Goal: Find specific page/section: Find specific page/section

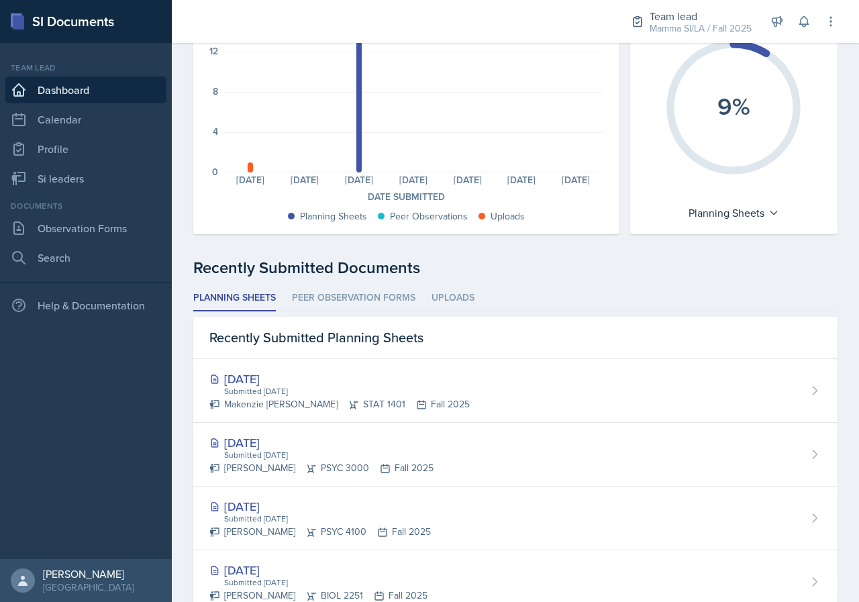
scroll to position [134, 0]
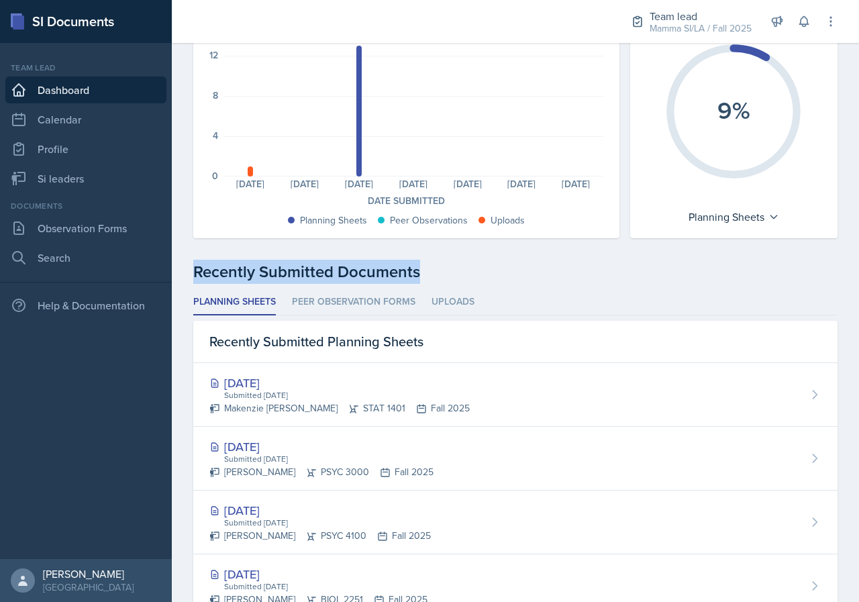
drag, startPoint x: 191, startPoint y: 274, endPoint x: 448, endPoint y: 270, distance: 257.0
click at [448, 270] on div "Documents Submitted Last 7 days 16 12 8 4 0 Planning Sheets: 0 Uploads: 1 Plann…" at bounding box center [515, 496] width 687 height 1072
click at [448, 270] on div "Recently Submitted Documents" at bounding box center [515, 272] width 644 height 24
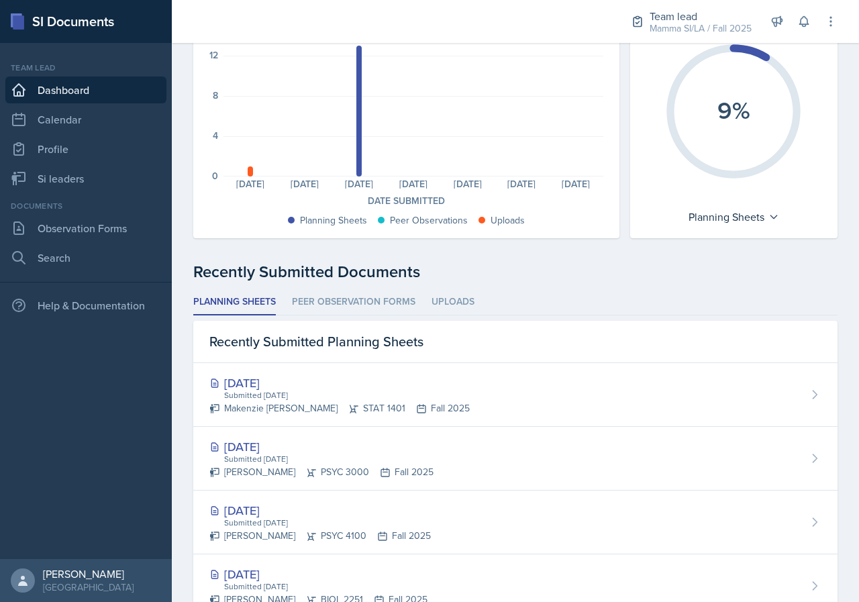
drag, startPoint x: 242, startPoint y: 256, endPoint x: 191, endPoint y: 255, distance: 50.3
click at [164, 255] on div "SI Documents Team lead Dashboard Calendar Profile Si leaders Documents Observat…" at bounding box center [429, 301] width 859 height 602
click at [193, 255] on div "Documents Submitted Last 7 days 16 12 8 4 0 Planning Sheets: 0 Uploads: 1 Plann…" at bounding box center [515, 496] width 687 height 1072
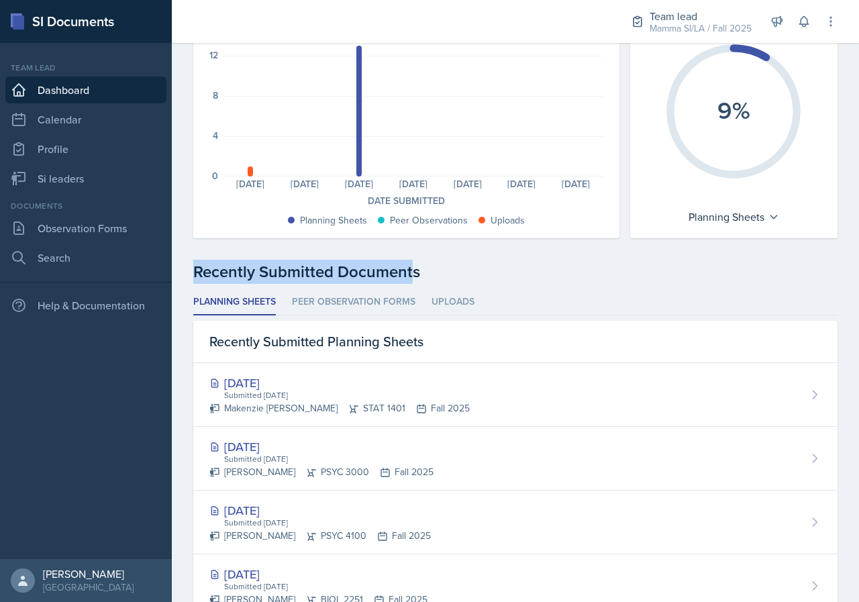
drag, startPoint x: 218, startPoint y: 268, endPoint x: 409, endPoint y: 268, distance: 191.2
click at [409, 268] on div "Documents Submitted Last 7 days 16 12 8 4 0 Planning Sheets: 0 Uploads: 1 Plann…" at bounding box center [515, 496] width 687 height 1072
click at [410, 268] on div "Recently Submitted Documents" at bounding box center [515, 272] width 644 height 24
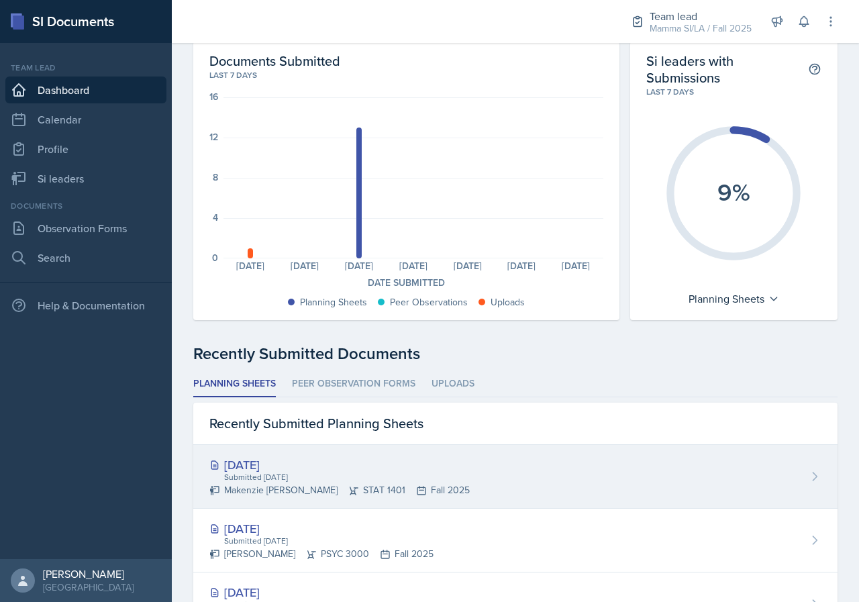
scroll to position [0, 0]
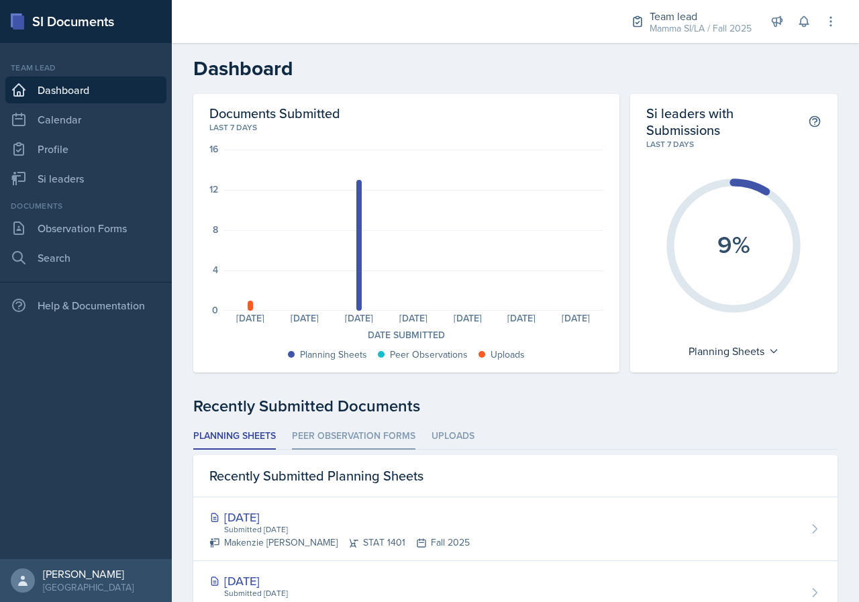
click at [392, 429] on li "Peer Observation Forms" at bounding box center [353, 436] width 123 height 26
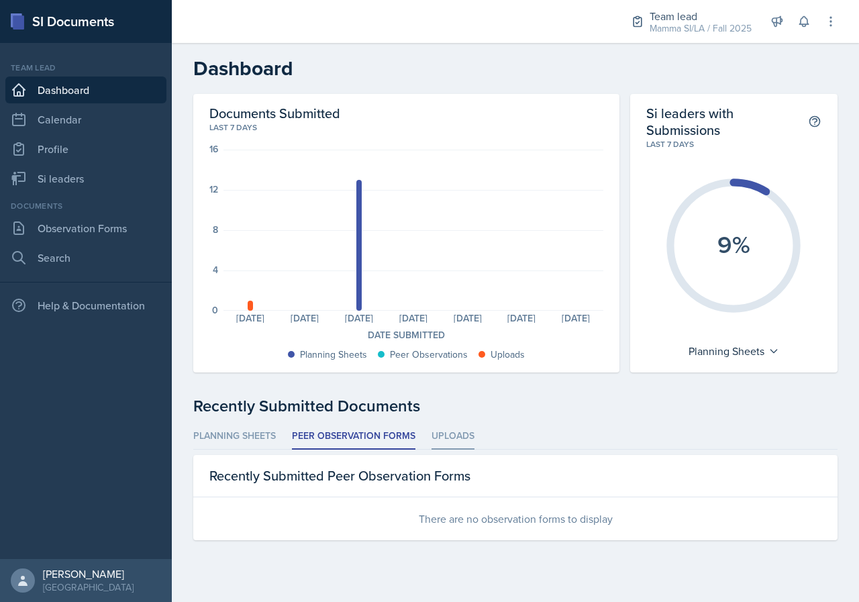
click at [460, 431] on li "Uploads" at bounding box center [452, 436] width 43 height 26
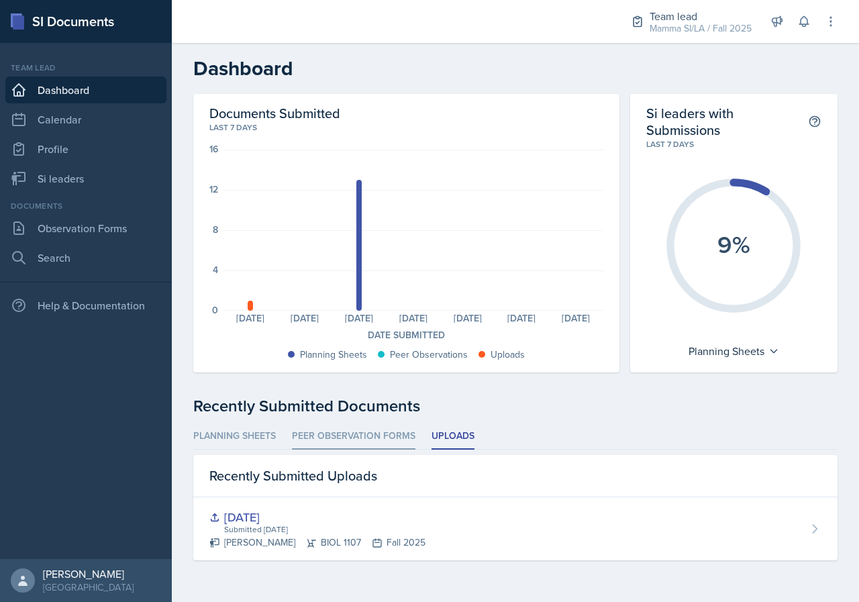
click at [390, 437] on li "Peer Observation Forms" at bounding box center [353, 436] width 123 height 26
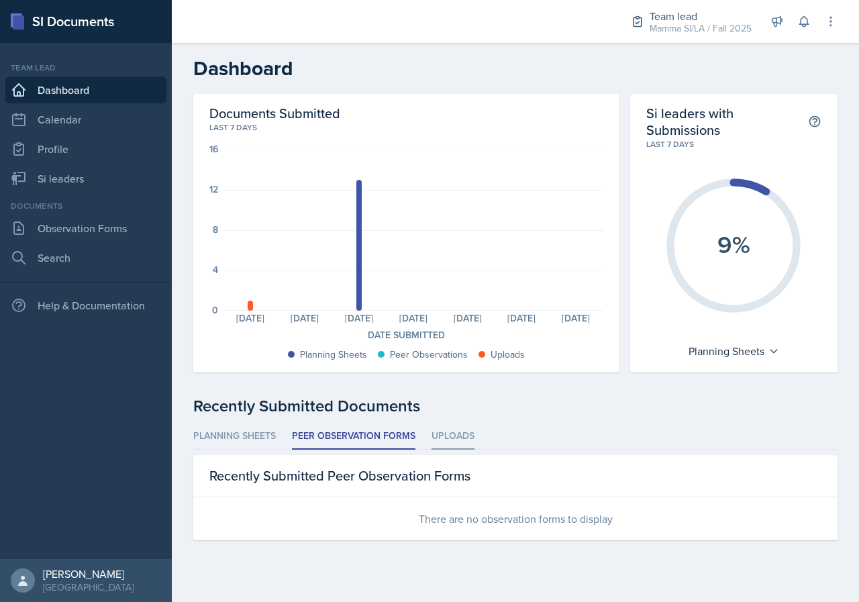
click at [433, 435] on li "Uploads" at bounding box center [452, 436] width 43 height 26
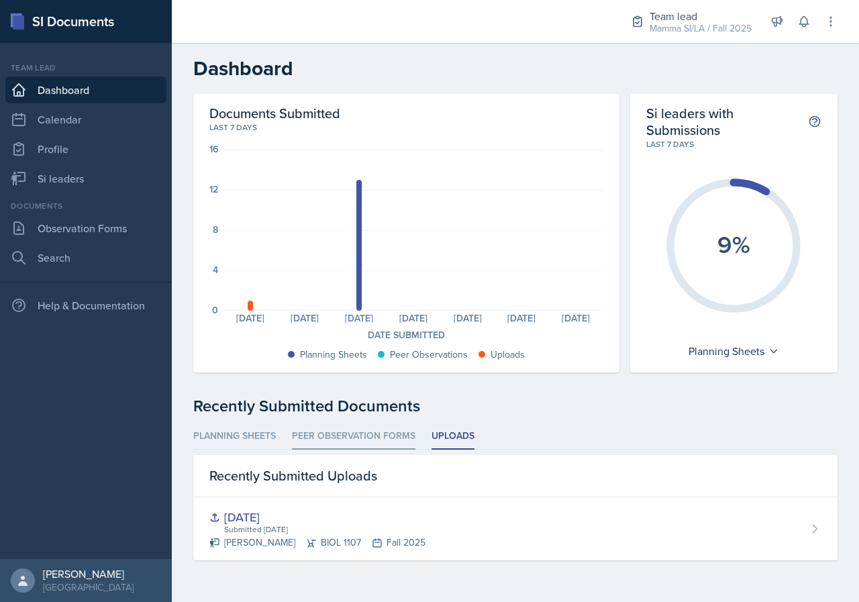
click at [405, 435] on li "Peer Observation Forms" at bounding box center [353, 436] width 123 height 26
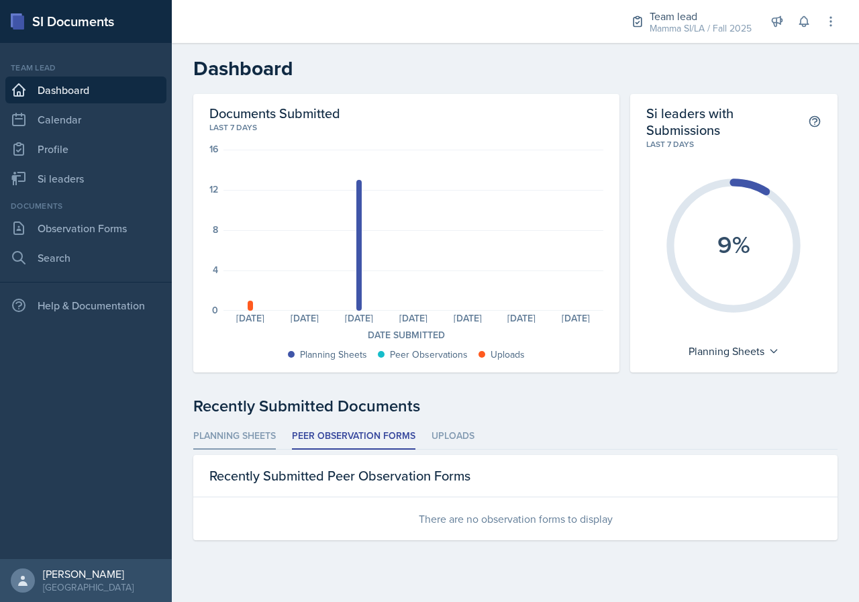
click at [274, 439] on li "Planning Sheets" at bounding box center [234, 436] width 83 height 26
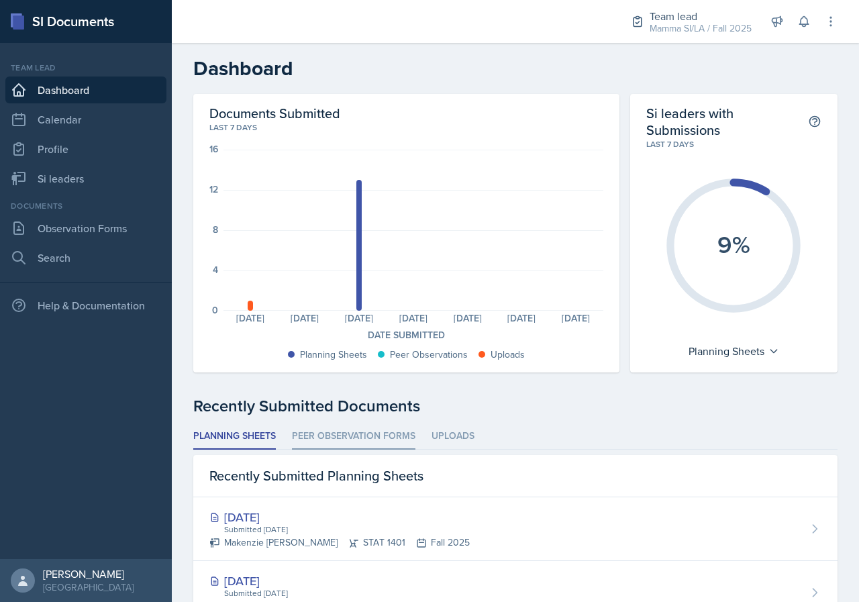
click at [327, 437] on li "Peer Observation Forms" at bounding box center [353, 436] width 123 height 26
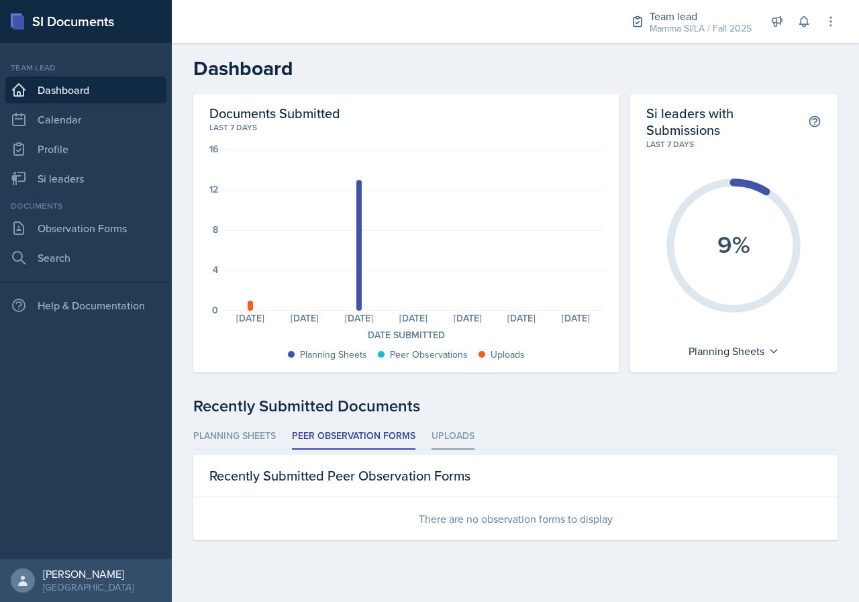
click at [458, 425] on li "Uploads" at bounding box center [452, 436] width 43 height 26
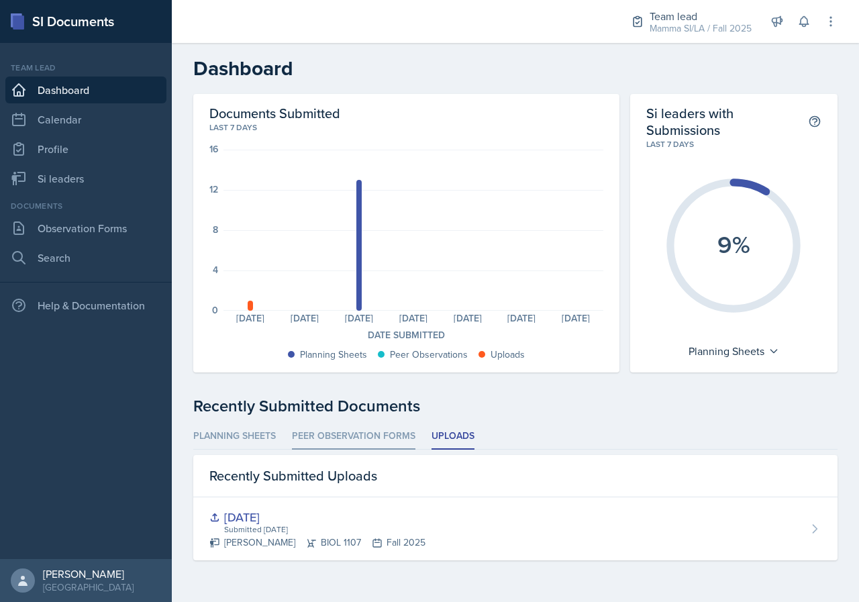
click at [366, 444] on li "Peer Observation Forms" at bounding box center [353, 436] width 123 height 26
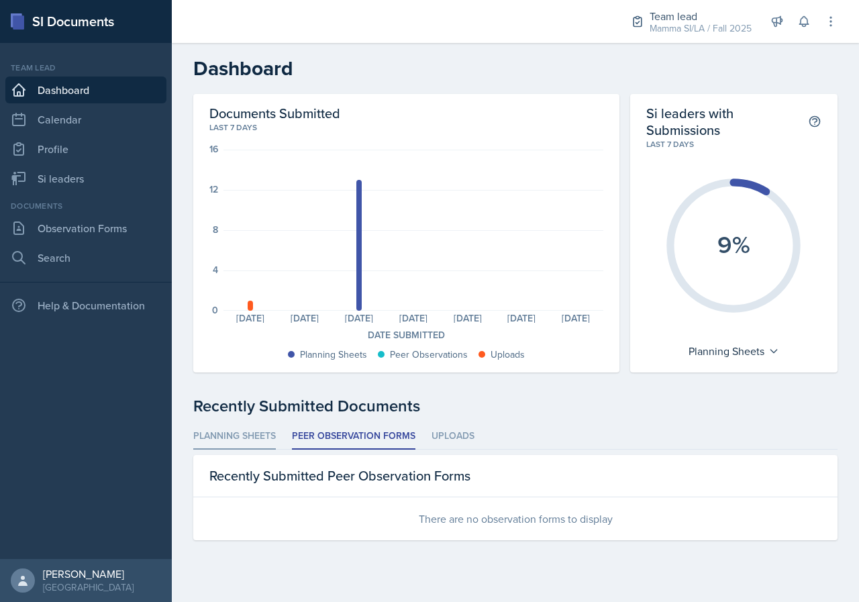
click at [261, 444] on li "Planning Sheets" at bounding box center [234, 436] width 83 height 26
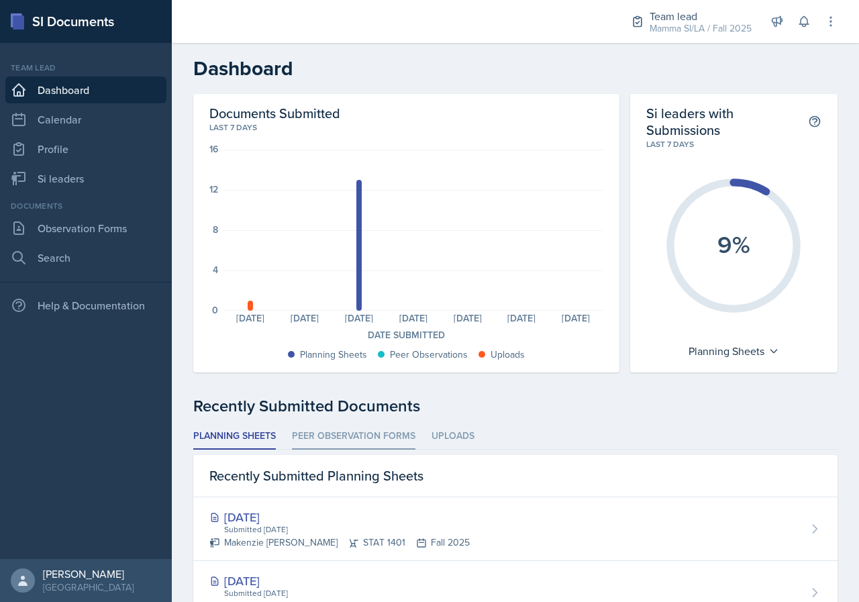
click at [312, 443] on li "Peer Observation Forms" at bounding box center [353, 436] width 123 height 26
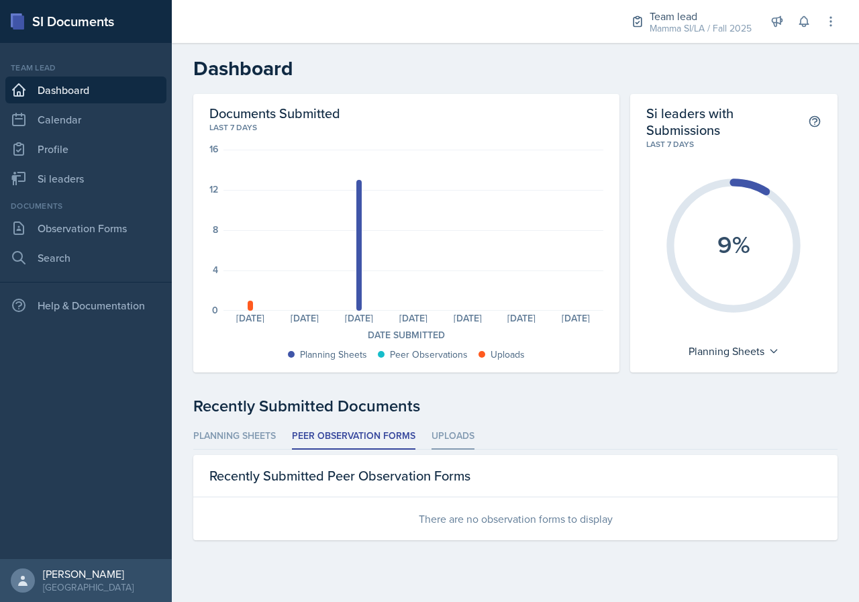
click at [456, 431] on li "Uploads" at bounding box center [452, 436] width 43 height 26
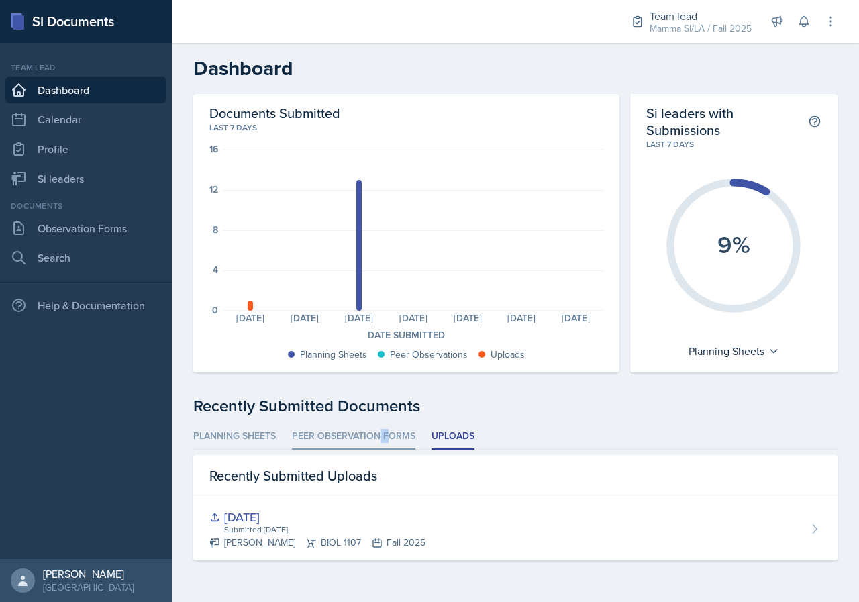
click at [381, 430] on li "Peer Observation Forms" at bounding box center [353, 436] width 123 height 26
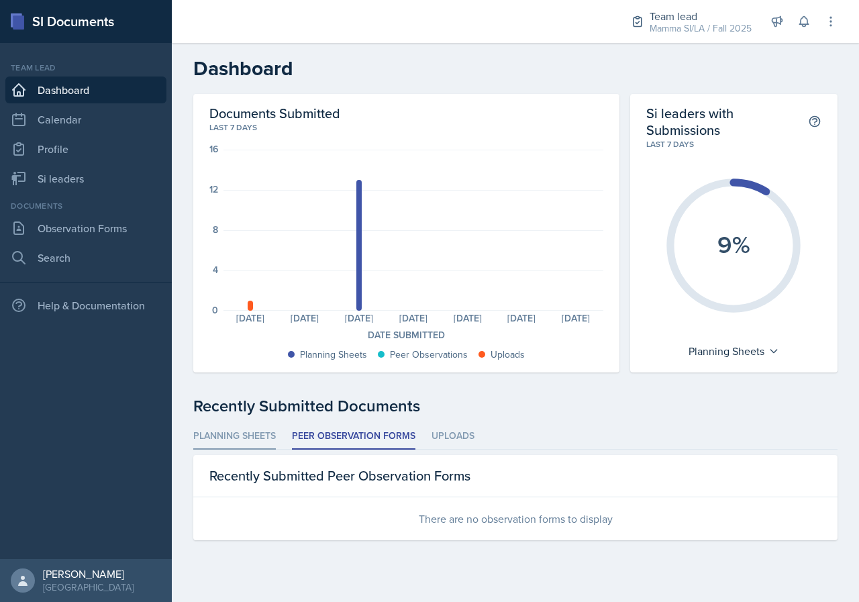
click at [274, 432] on li "Planning Sheets" at bounding box center [234, 436] width 83 height 26
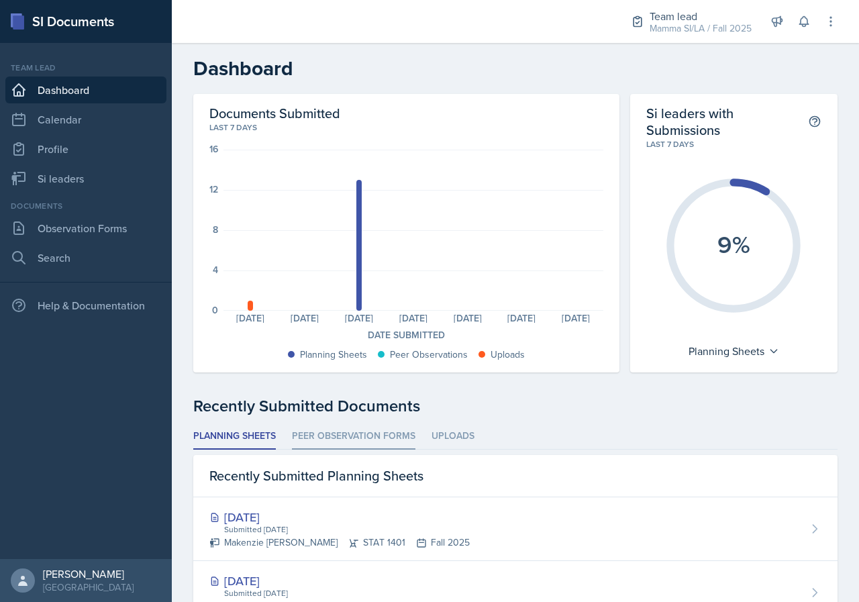
click at [369, 441] on li "Peer Observation Forms" at bounding box center [353, 436] width 123 height 26
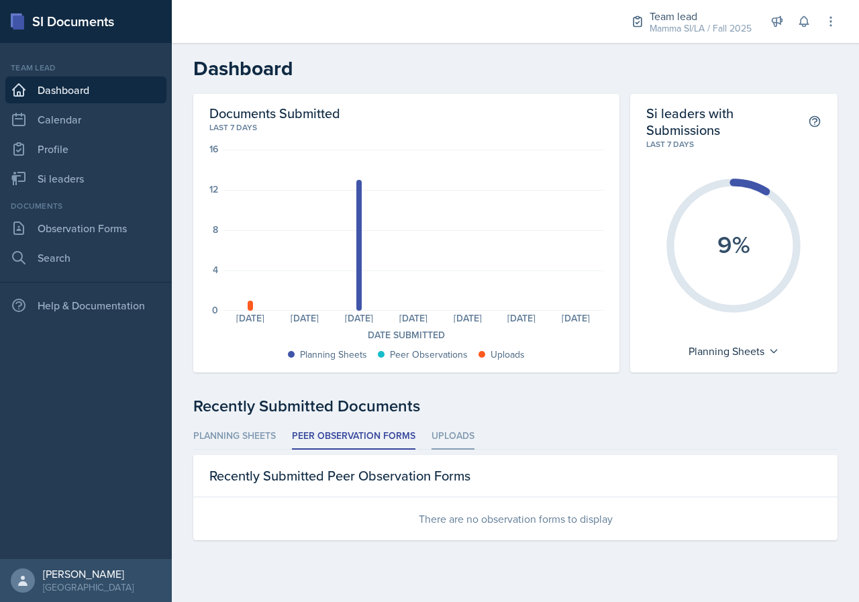
click at [446, 442] on li "Uploads" at bounding box center [452, 436] width 43 height 26
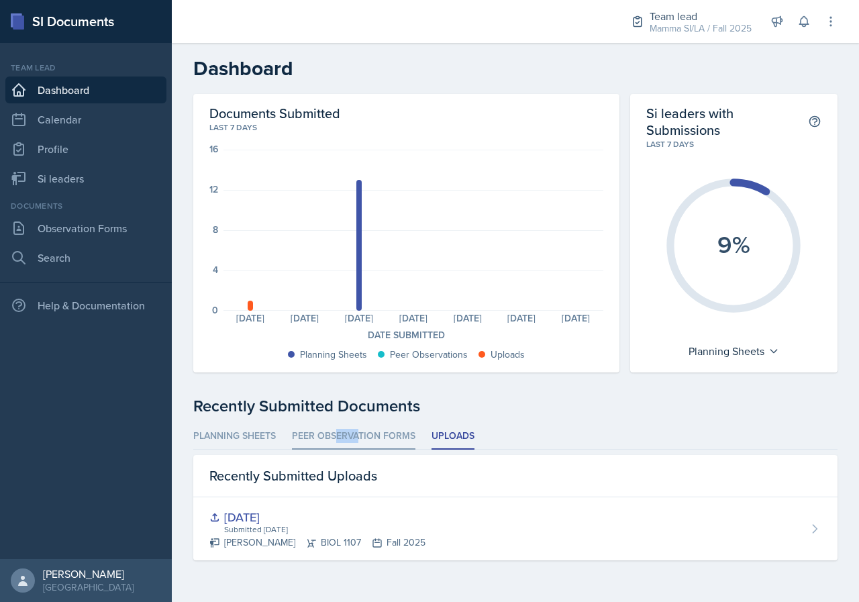
click at [333, 439] on li "Peer Observation Forms" at bounding box center [353, 436] width 123 height 26
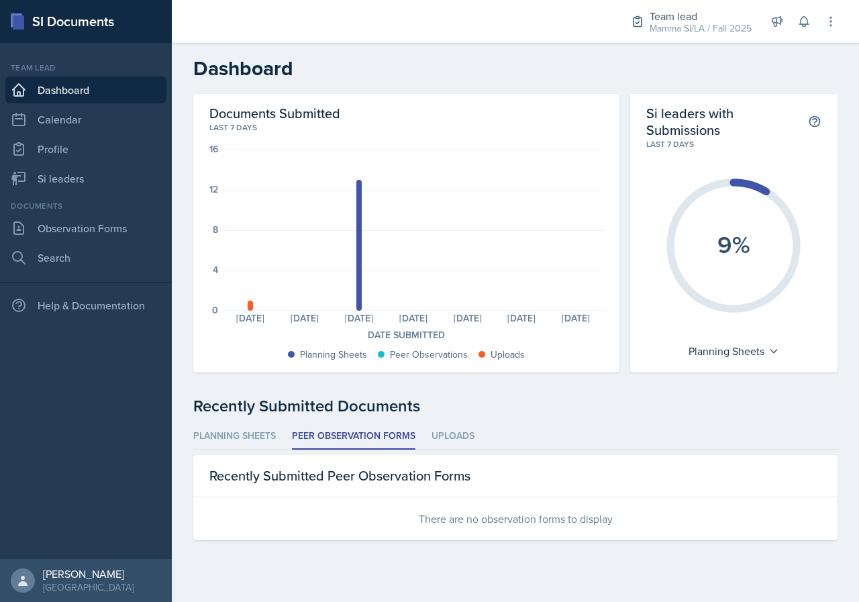
click at [282, 442] on ul "Planning Sheets Peer Observation Forms Uploads" at bounding box center [515, 436] width 644 height 26
click at [268, 441] on li "Planning Sheets" at bounding box center [234, 436] width 83 height 26
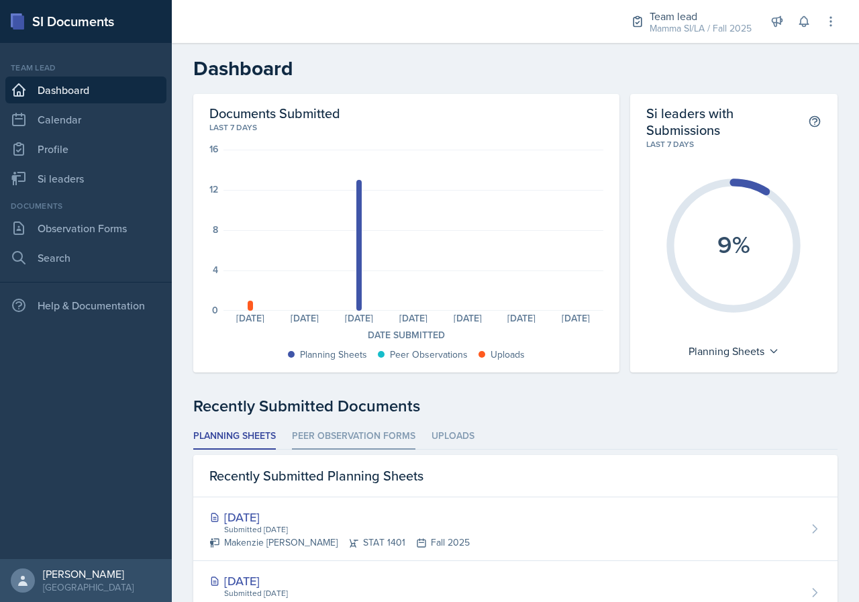
click at [350, 443] on li "Peer Observation Forms" at bounding box center [353, 436] width 123 height 26
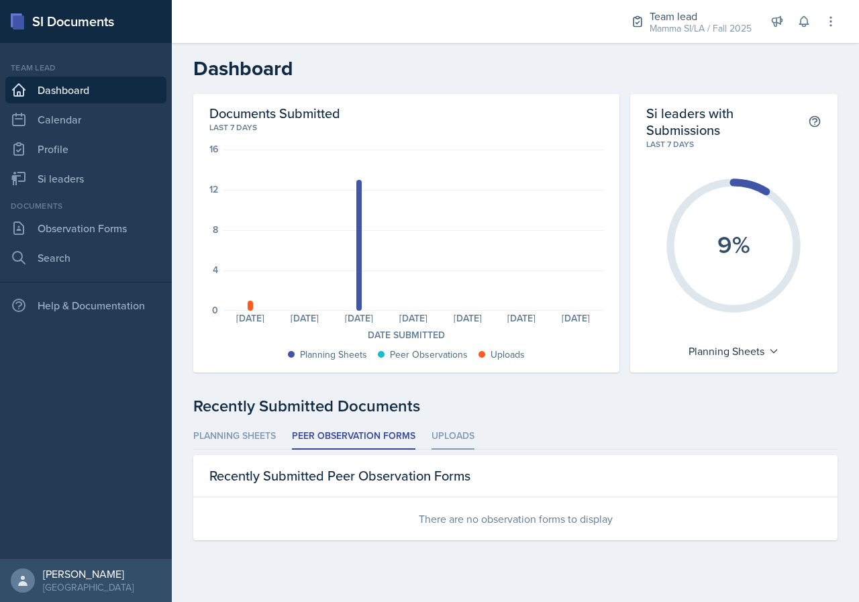
click at [470, 441] on li "Uploads" at bounding box center [452, 436] width 43 height 26
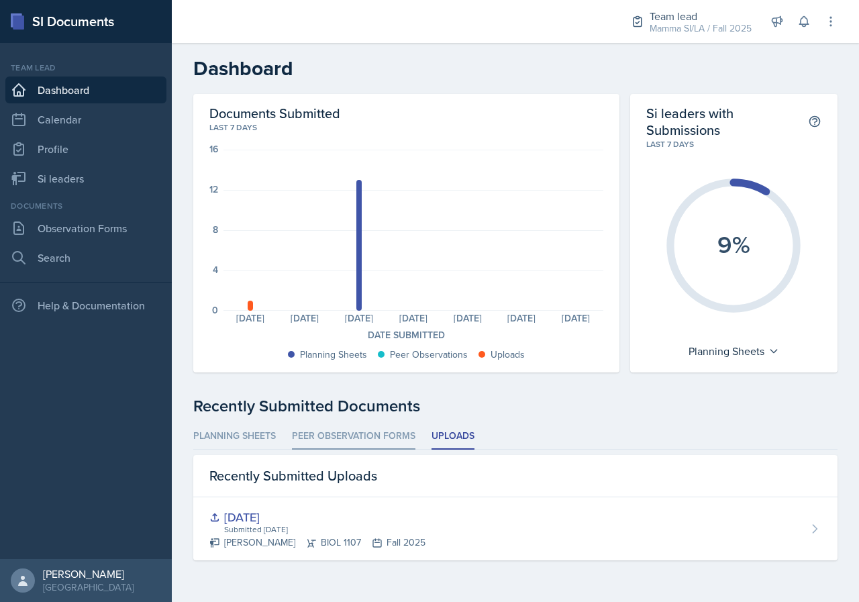
click at [366, 435] on li "Peer Observation Forms" at bounding box center [353, 436] width 123 height 26
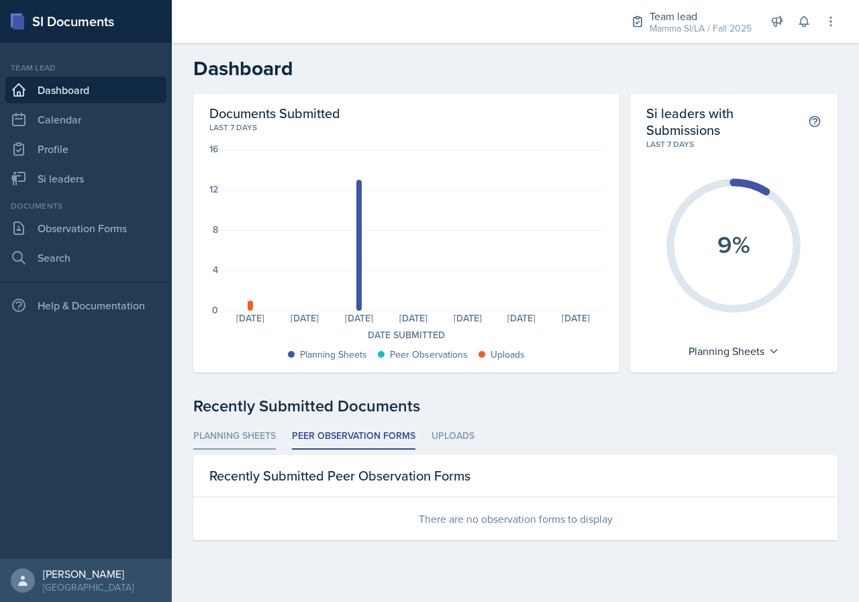
click at [264, 427] on li "Planning Sheets" at bounding box center [234, 436] width 83 height 26
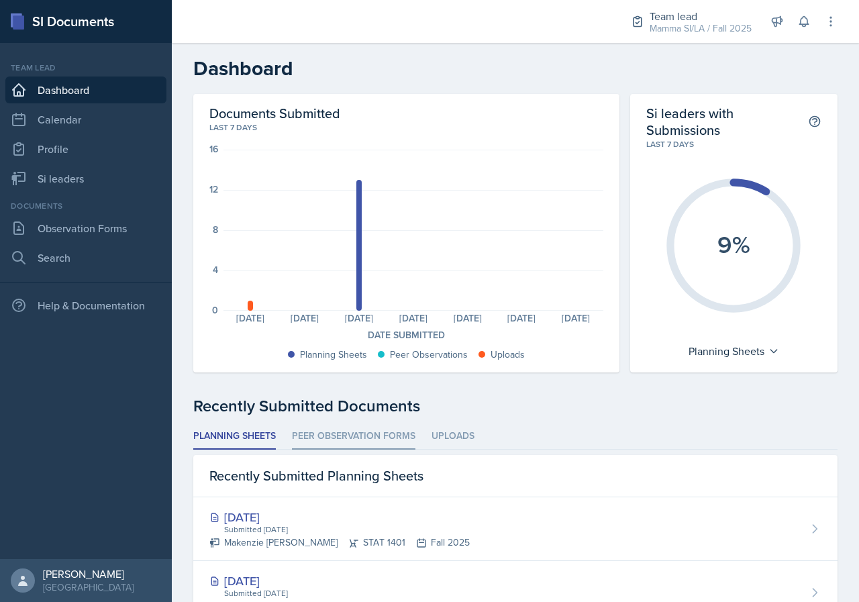
click at [342, 433] on li "Peer Observation Forms" at bounding box center [353, 436] width 123 height 26
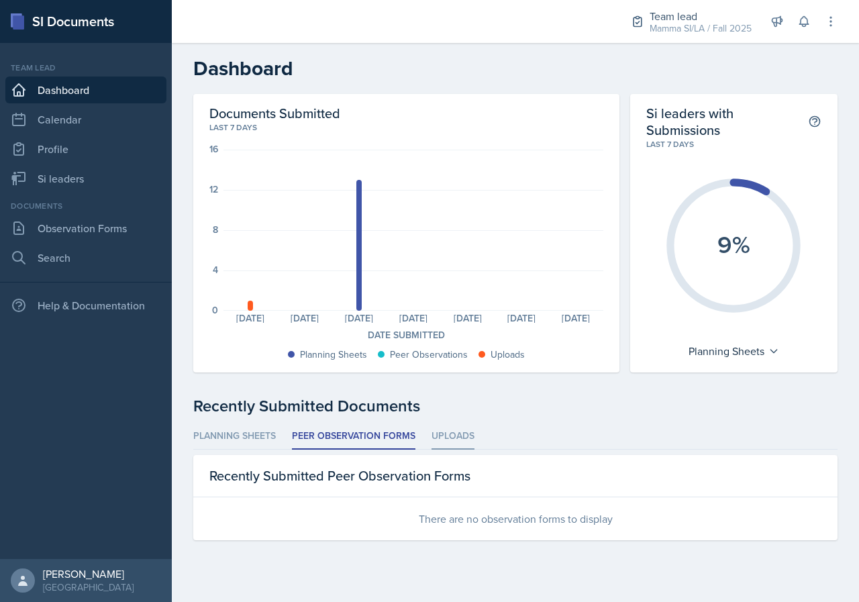
click at [440, 433] on li "Uploads" at bounding box center [452, 436] width 43 height 26
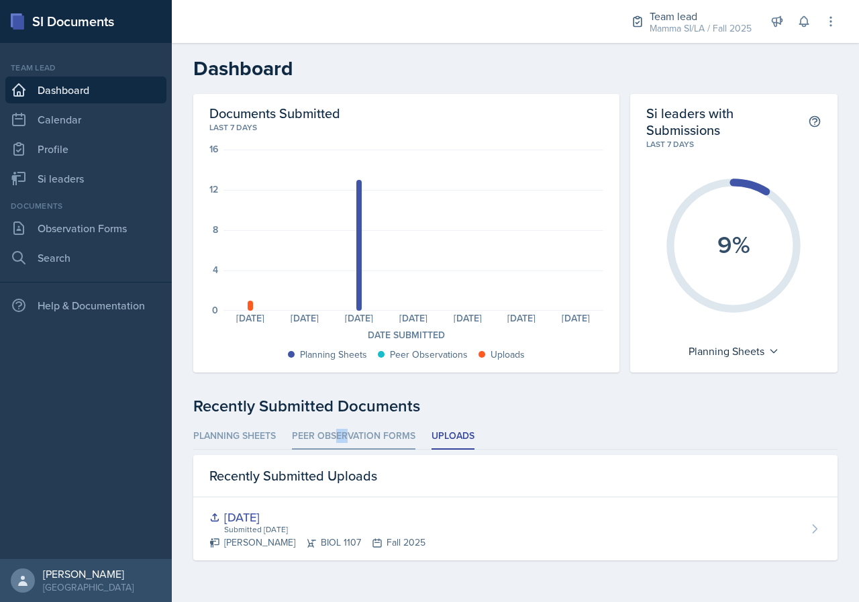
click at [335, 436] on li "Peer Observation Forms" at bounding box center [353, 436] width 123 height 26
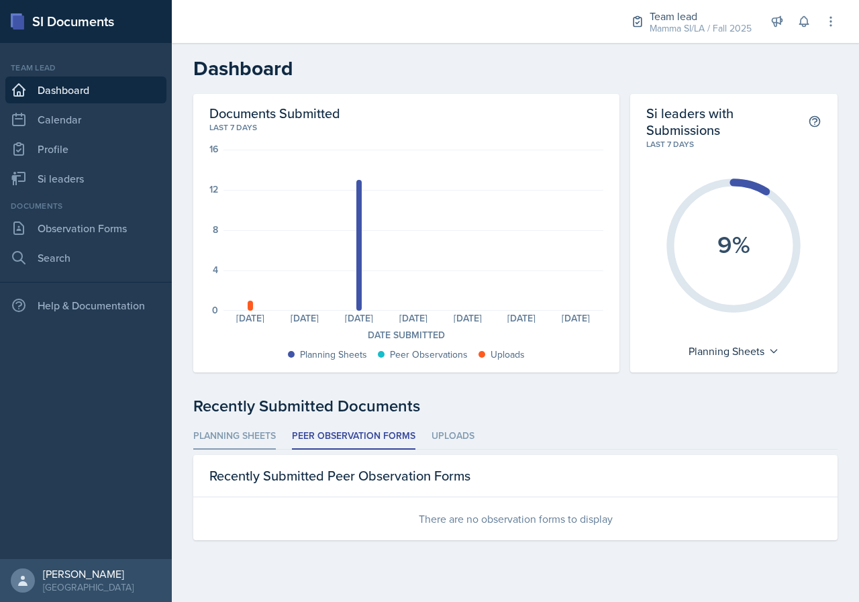
click at [266, 443] on li "Planning Sheets" at bounding box center [234, 436] width 83 height 26
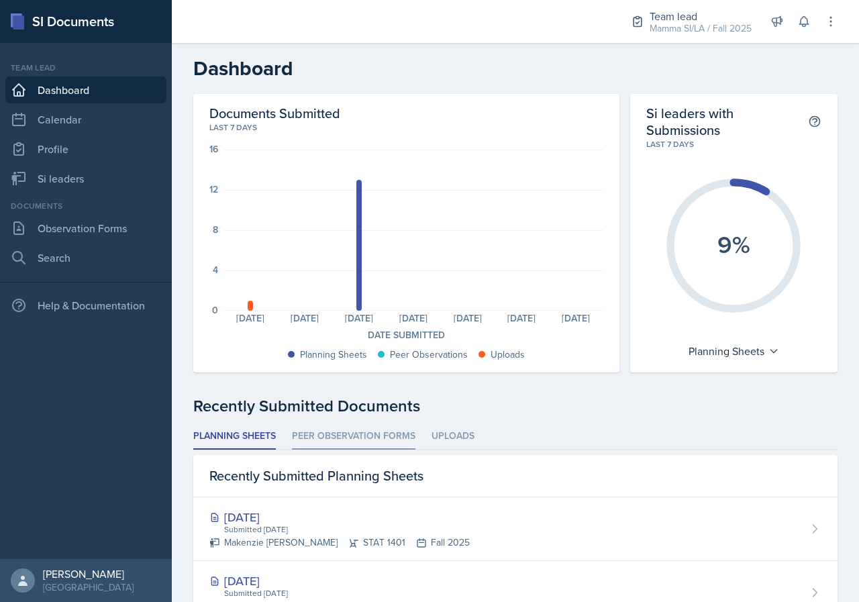
click at [370, 441] on li "Peer Observation Forms" at bounding box center [353, 436] width 123 height 26
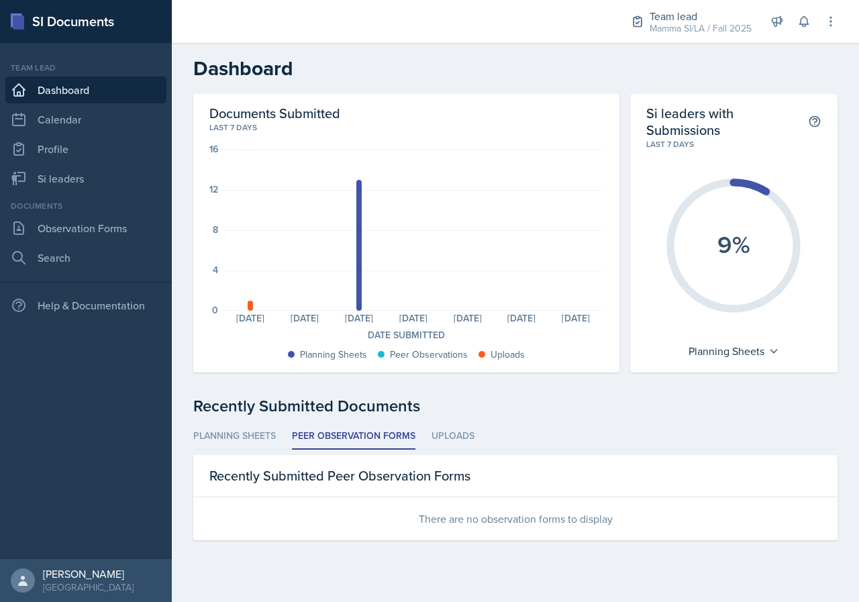
click at [480, 427] on ul "Planning Sheets Peer Observation Forms Uploads" at bounding box center [515, 436] width 644 height 26
click at [459, 432] on li "Uploads" at bounding box center [452, 436] width 43 height 26
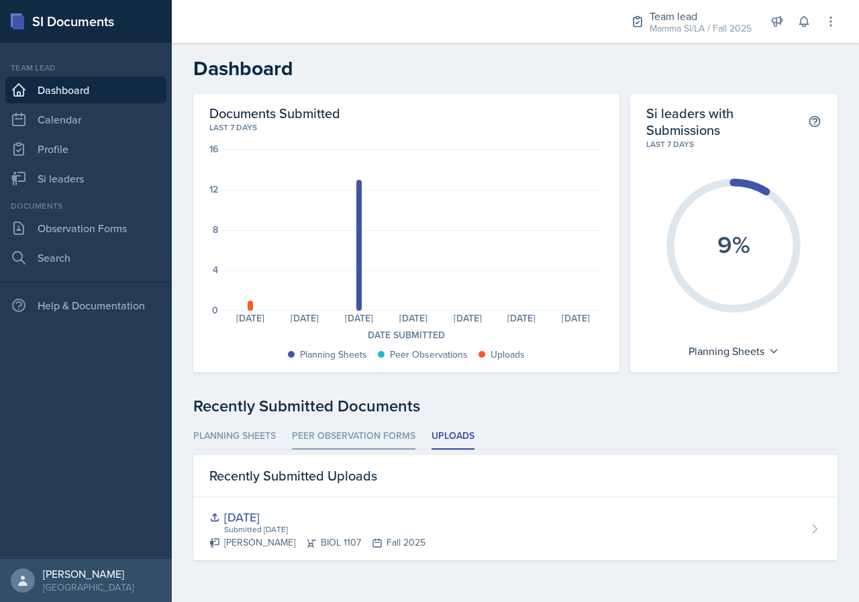
click at [328, 428] on li "Peer Observation Forms" at bounding box center [353, 436] width 123 height 26
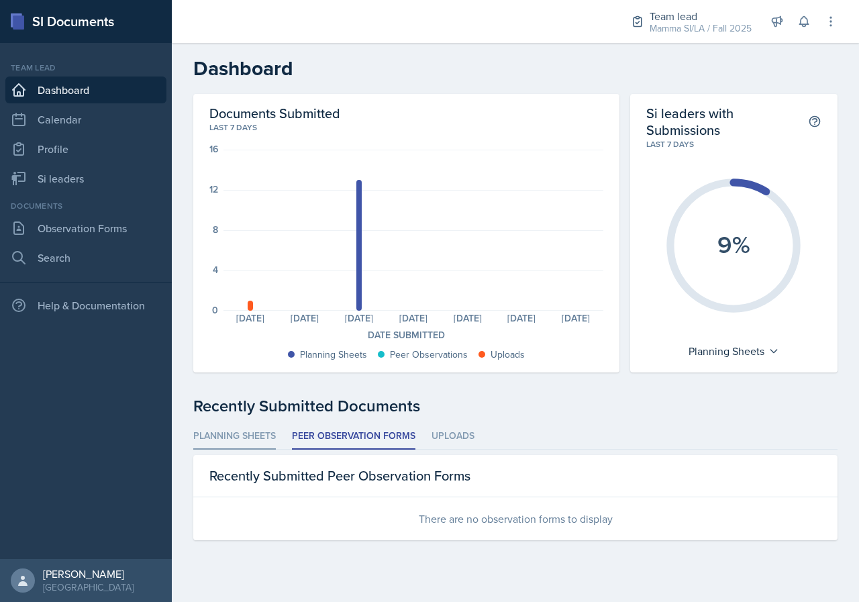
click at [250, 439] on li "Planning Sheets" at bounding box center [234, 436] width 83 height 26
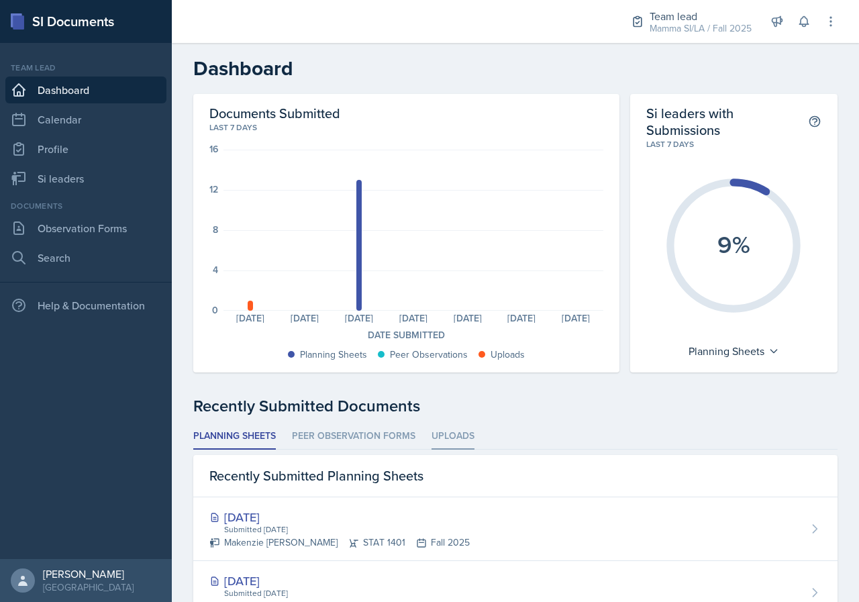
click at [436, 434] on li "Uploads" at bounding box center [452, 436] width 43 height 26
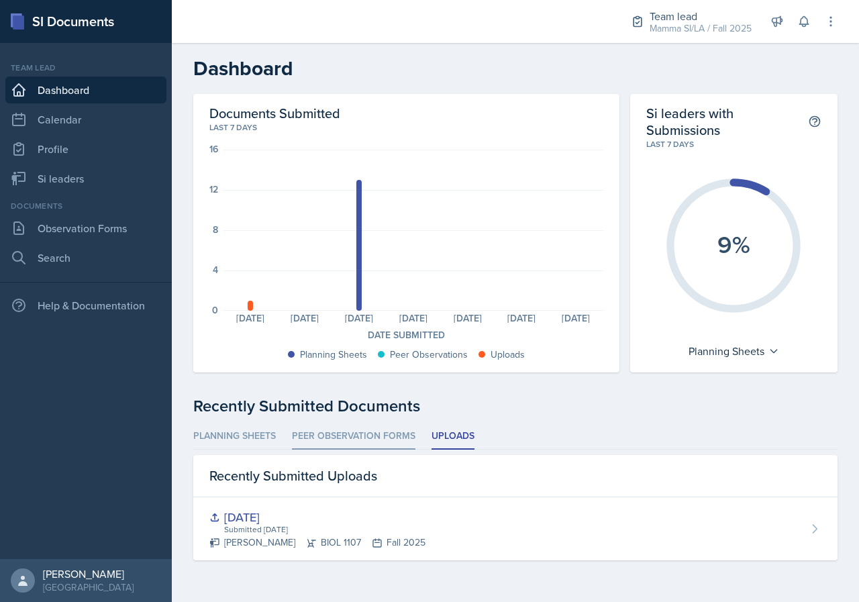
click at [350, 432] on li "Peer Observation Forms" at bounding box center [353, 436] width 123 height 26
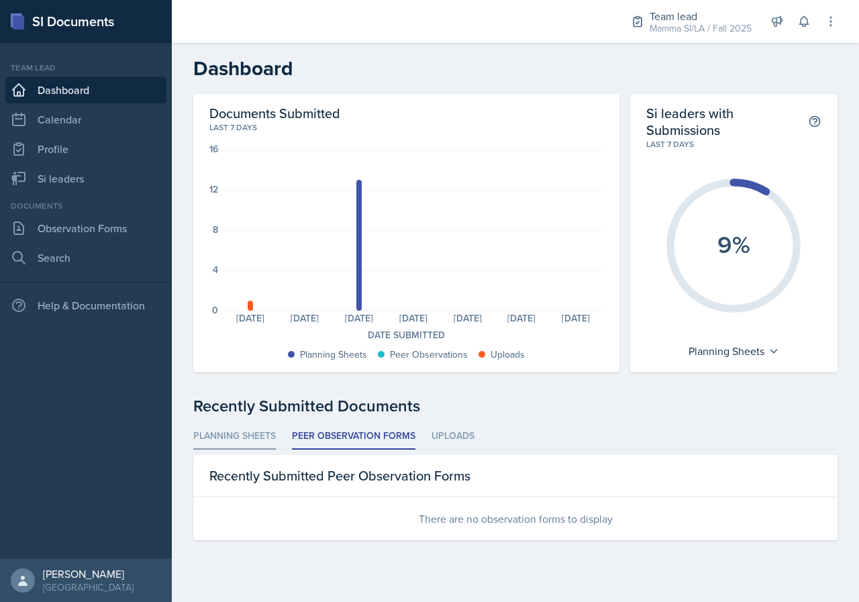
click at [254, 430] on li "Planning Sheets" at bounding box center [234, 436] width 83 height 26
